Goal: Task Accomplishment & Management: Complete application form

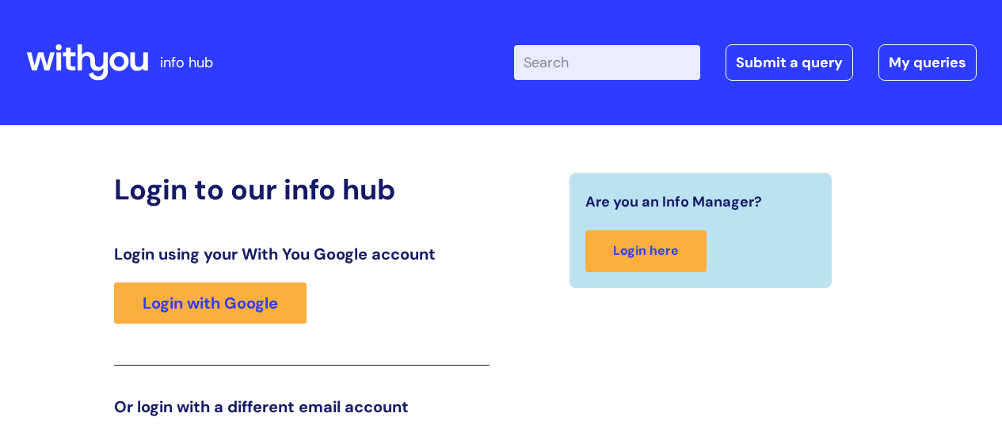
scroll to position [242, 0]
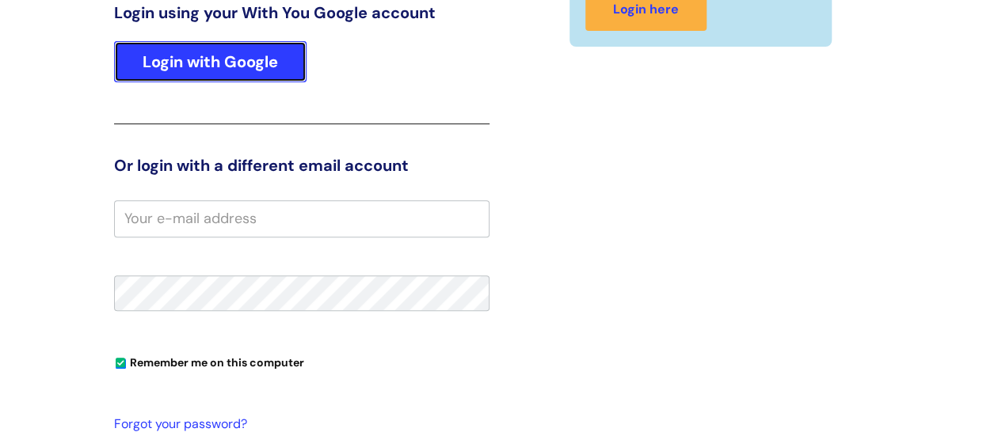
click at [199, 58] on link "Login with Google" at bounding box center [210, 61] width 192 height 41
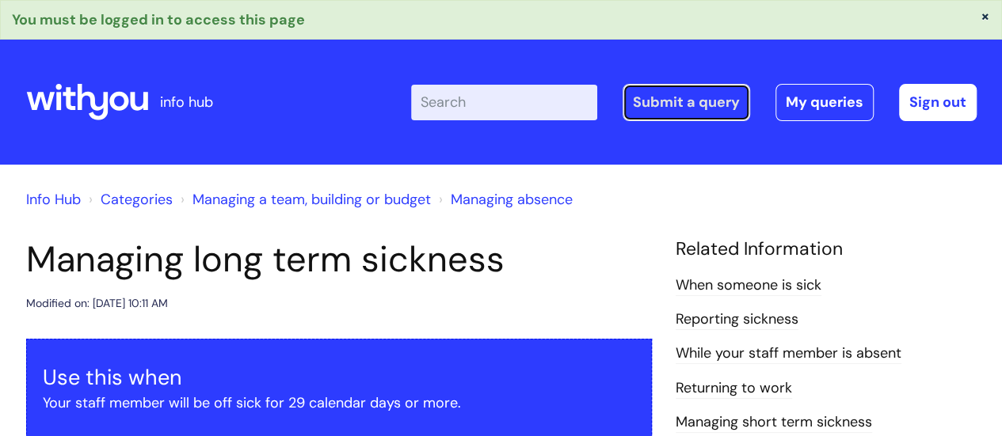
drag, startPoint x: 662, startPoint y: 93, endPoint x: 658, endPoint y: 101, distance: 8.2
click at [663, 93] on link "Submit a query" at bounding box center [685, 102] width 127 height 36
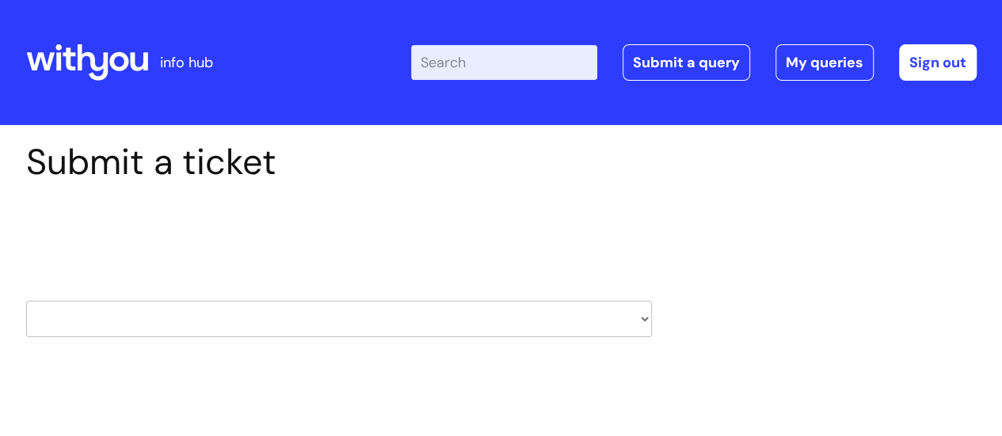
click at [575, 331] on select "HR / People IT and Support Clinical Drug Alerts Finance Accounts Data Support T…" at bounding box center [339, 319] width 626 height 36
select select "it_and_support"
click at [26, 301] on select "HR / People IT and Support Clinical Drug Alerts Finance Accounts Data Support T…" at bounding box center [339, 319] width 626 height 36
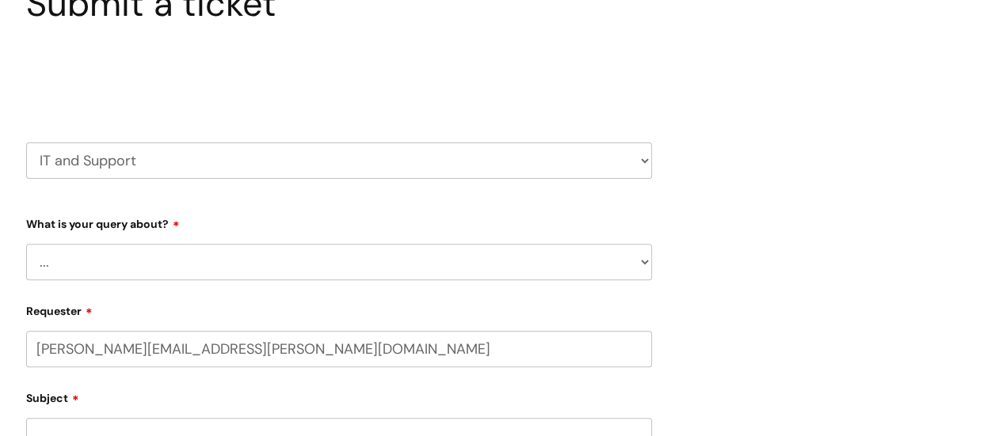
select select "80004286536"
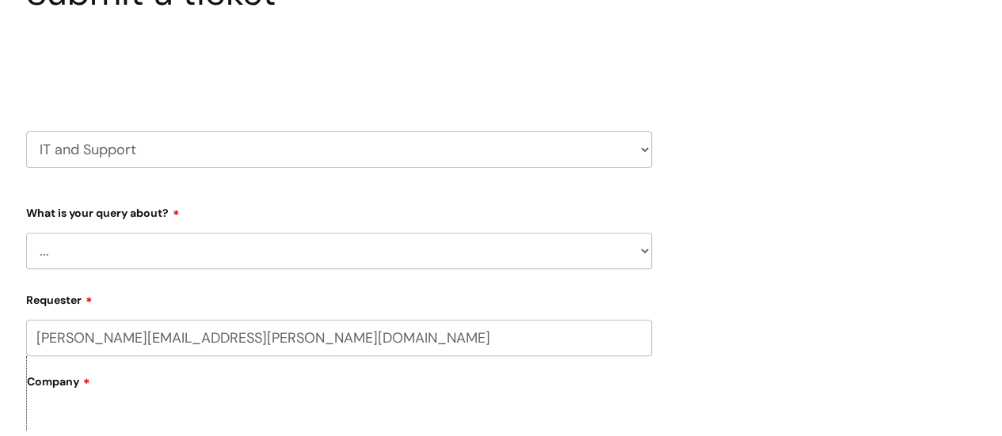
scroll to position [238, 0]
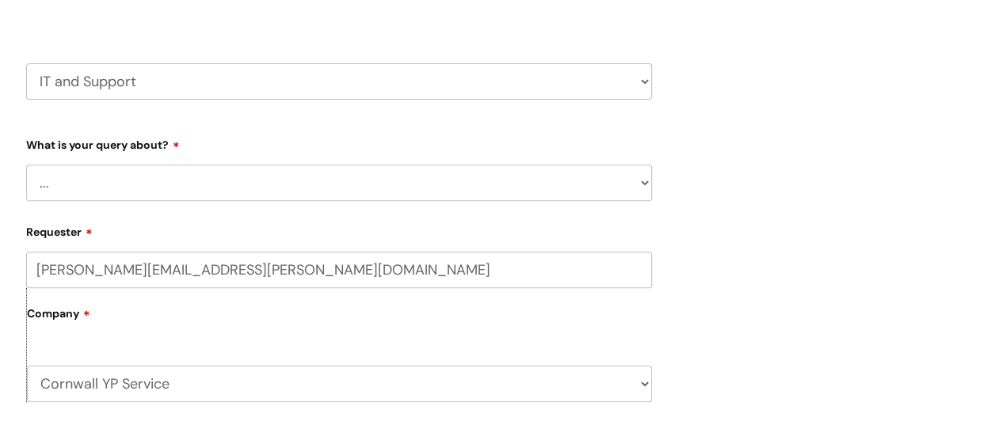
click at [248, 178] on select "... Mobile Phone Reset & MFA Accounts, Starters and Leavers IT Hardware issue I…" at bounding box center [339, 183] width 626 height 36
select select "IT Hardware issue"
click at [26, 165] on select "... Mobile Phone Reset & MFA Accounts, Starters and Leavers IT Hardware issue I…" at bounding box center [339, 183] width 626 height 36
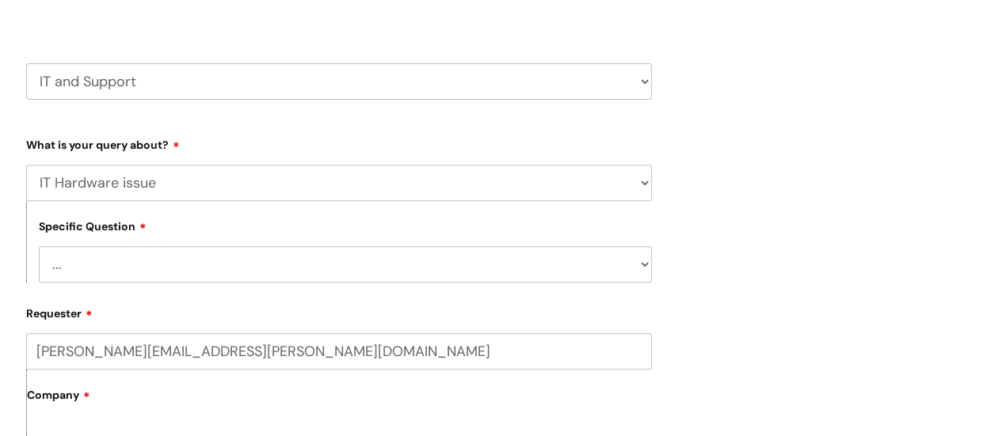
click at [192, 268] on select "... I need a new or replacement ... I’m waiting for new or replacement hardware…" at bounding box center [345, 264] width 613 height 36
select select "Problem with Laptop or Chromebook"
click at [39, 247] on select "... I need a new or replacement ... I’m waiting for new or replacement hardware…" at bounding box center [345, 264] width 613 height 36
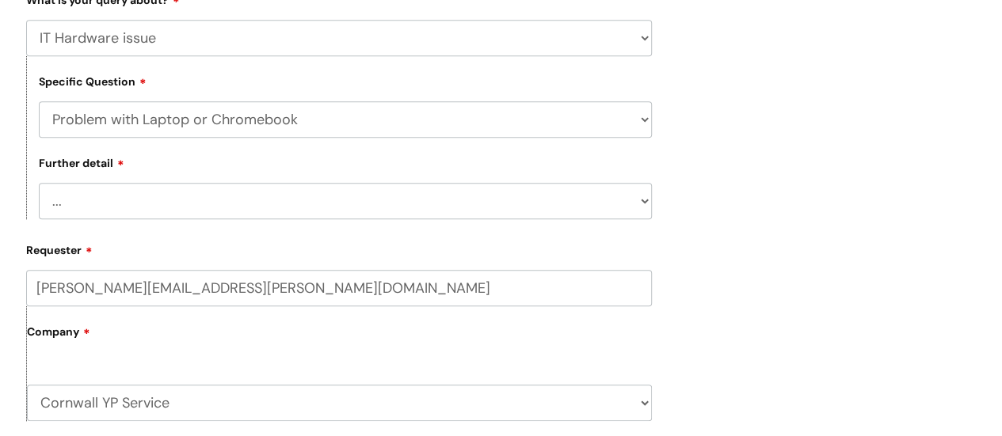
scroll to position [396, 0]
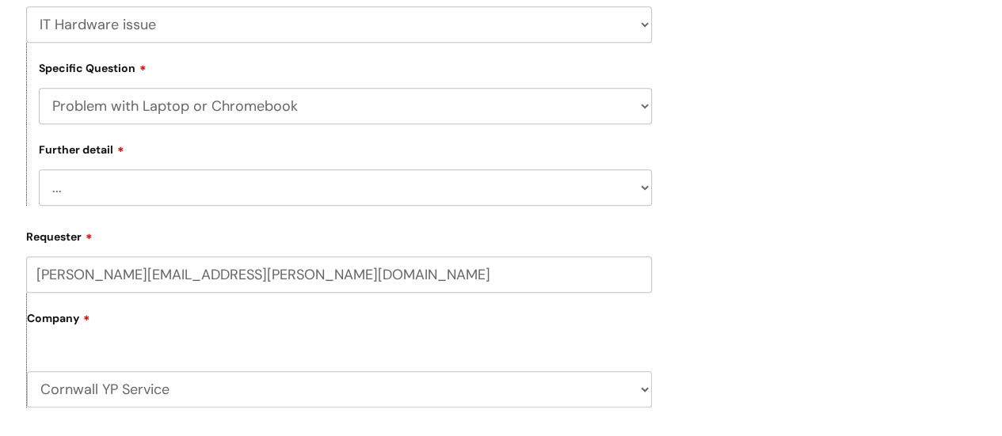
click at [216, 198] on select "... I’ve no sound / microphone I’ve got no internet or wifi I’ve got no camera …" at bounding box center [345, 187] width 613 height 36
select select "I’ve got a display issue"
click at [39, 171] on select "... I’ve no sound / microphone I’ve got no internet or wifi I’ve got no camera …" at bounding box center [345, 187] width 613 height 36
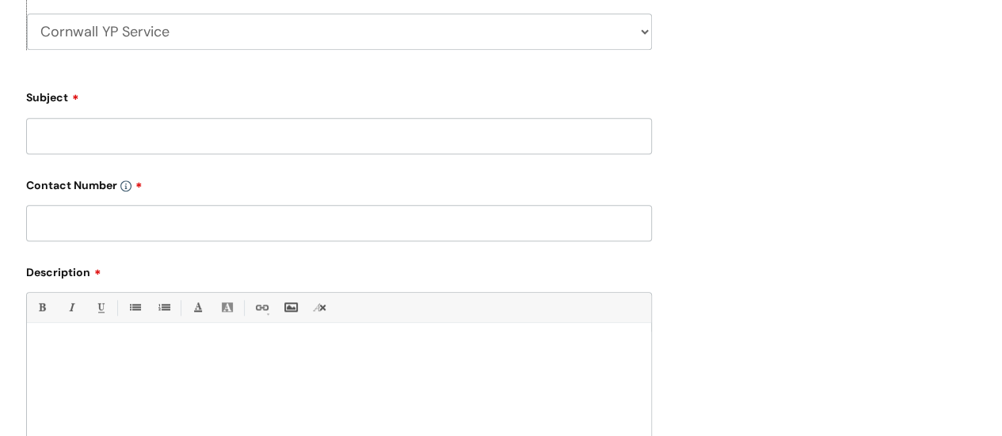
scroll to position [792, 0]
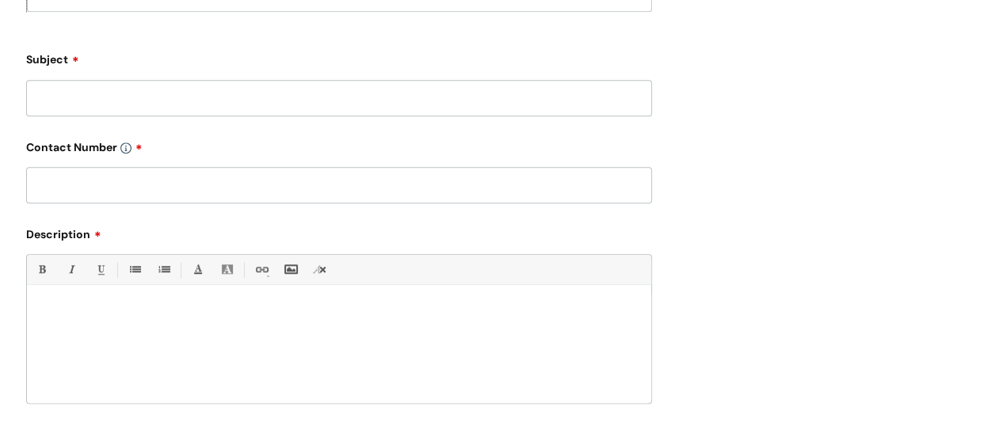
click at [82, 101] on input "Subject" at bounding box center [339, 98] width 626 height 36
type input "Screen flickering"
click at [117, 202] on input "text" at bounding box center [339, 185] width 626 height 36
type input "07530262143"
click at [102, 306] on div at bounding box center [339, 348] width 624 height 109
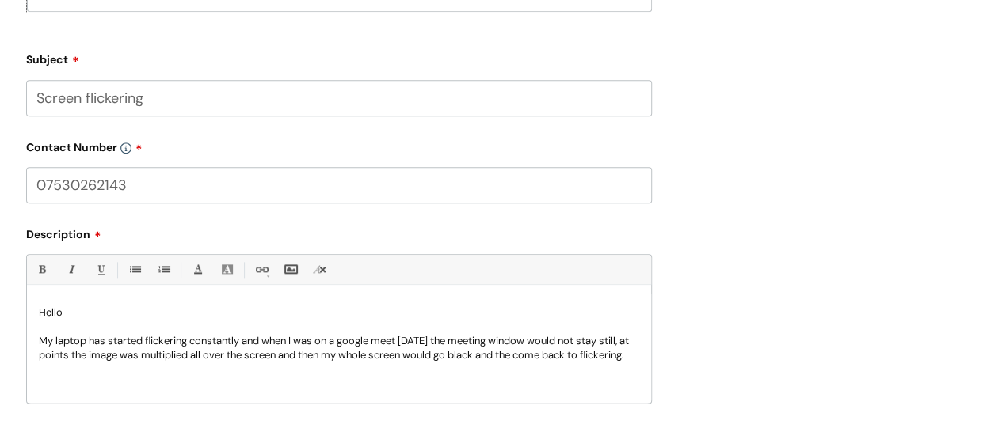
click at [114, 363] on p "My laptop has started flickering constantly and when I was on a google meet tod…" at bounding box center [339, 348] width 600 height 29
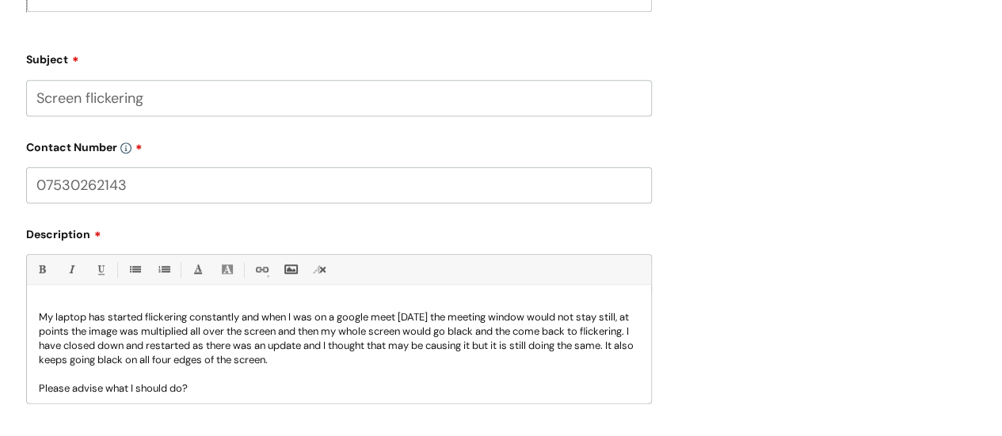
scroll to position [0, 0]
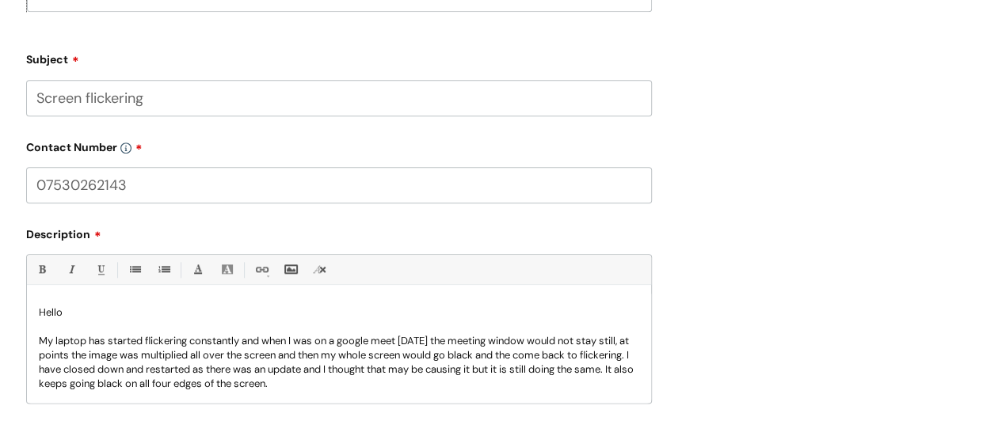
click at [393, 391] on p "My laptop has started flickering constantly and when I was on a google meet tod…" at bounding box center [339, 362] width 600 height 57
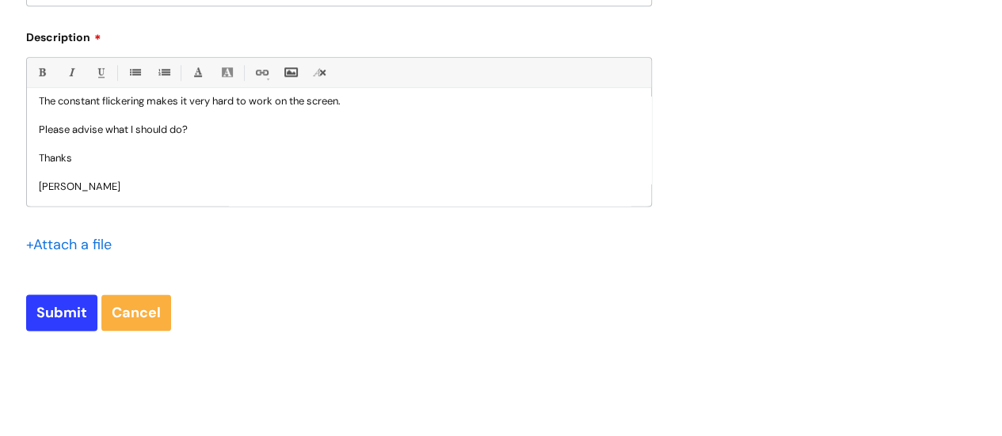
scroll to position [1029, 0]
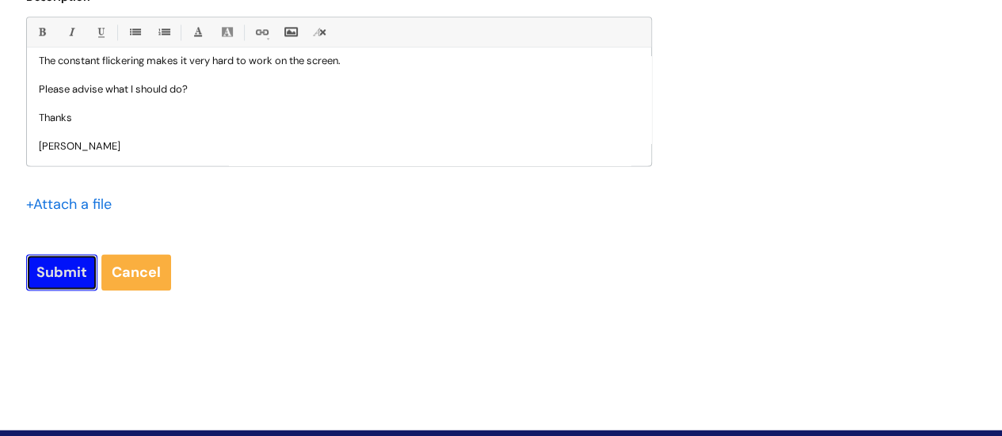
click at [53, 268] on input "Submit" at bounding box center [61, 272] width 71 height 36
type input "Please Wait..."
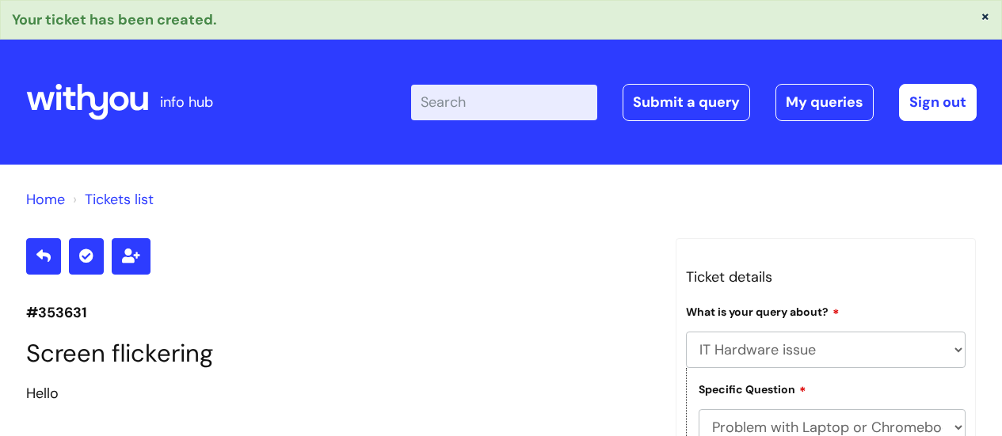
select select "IT Hardware issue"
select select "Problem with Laptop or Chromebook"
select select "I’ve got a display issue"
